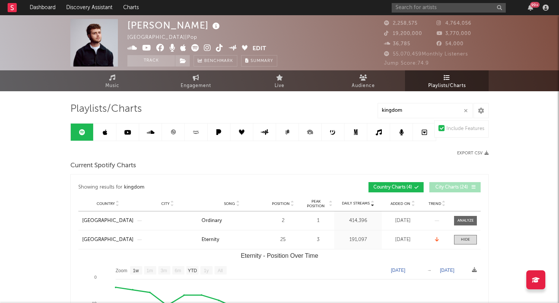
select select "1w"
click at [109, 138] on link at bounding box center [105, 132] width 23 height 17
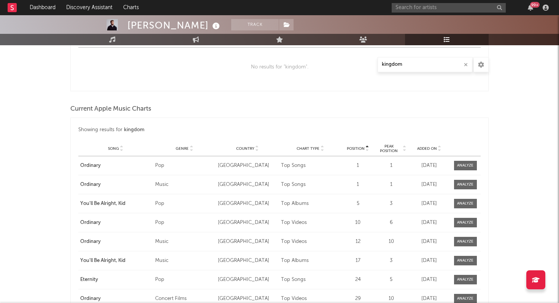
scroll to position [488, 0]
click at [472, 187] on span at bounding box center [465, 184] width 23 height 10
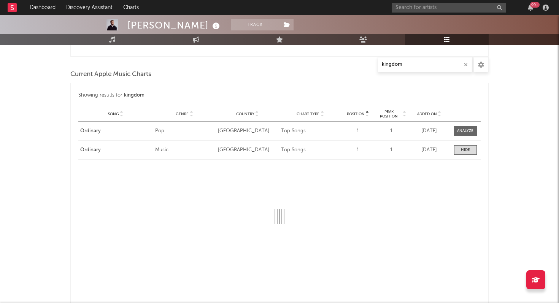
select select "6m"
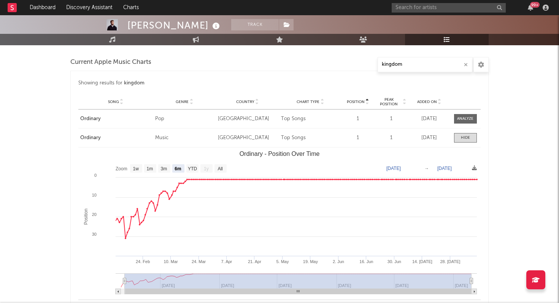
scroll to position [543, 0]
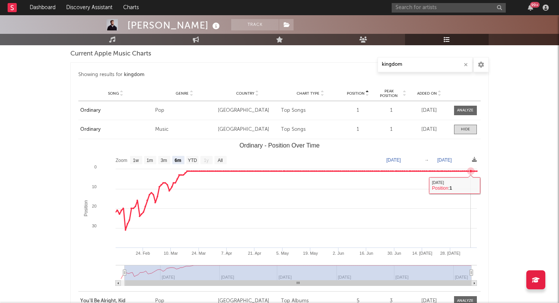
click at [470, 203] on rect "Ordinary - Position Over Time" at bounding box center [279, 215] width 402 height 152
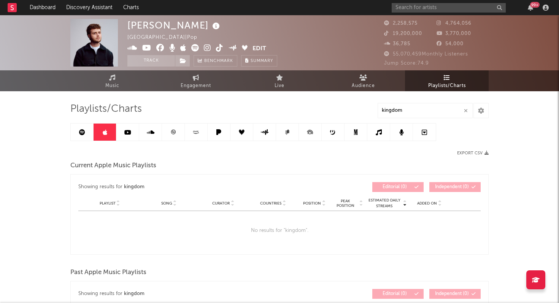
click at [113, 131] on link at bounding box center [105, 132] width 23 height 17
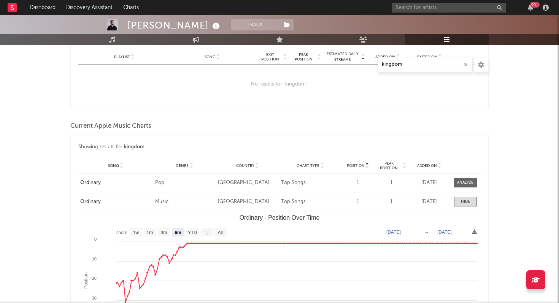
scroll to position [473, 0]
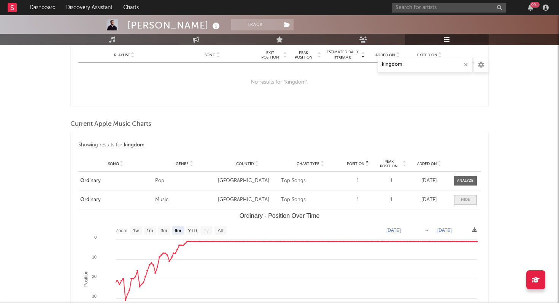
click at [462, 202] on div at bounding box center [465, 200] width 9 height 6
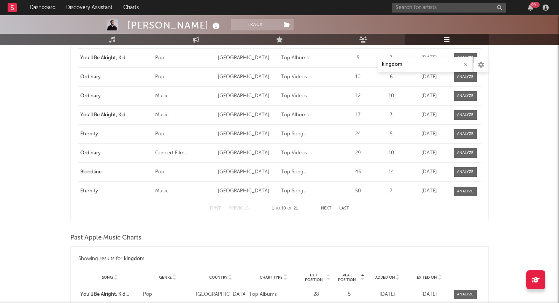
scroll to position [634, 0]
click at [464, 187] on span at bounding box center [465, 191] width 23 height 10
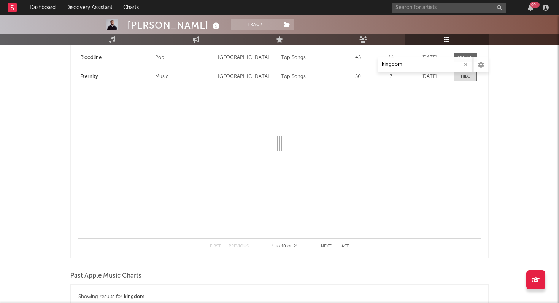
scroll to position [749, 0]
select select "1w"
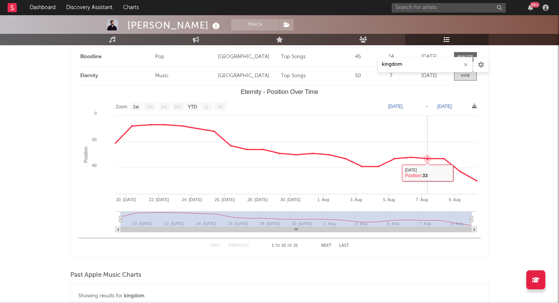
click at [429, 176] on rect "Eternity - Position Over Time" at bounding box center [279, 162] width 402 height 152
